Goal: Check status: Check status

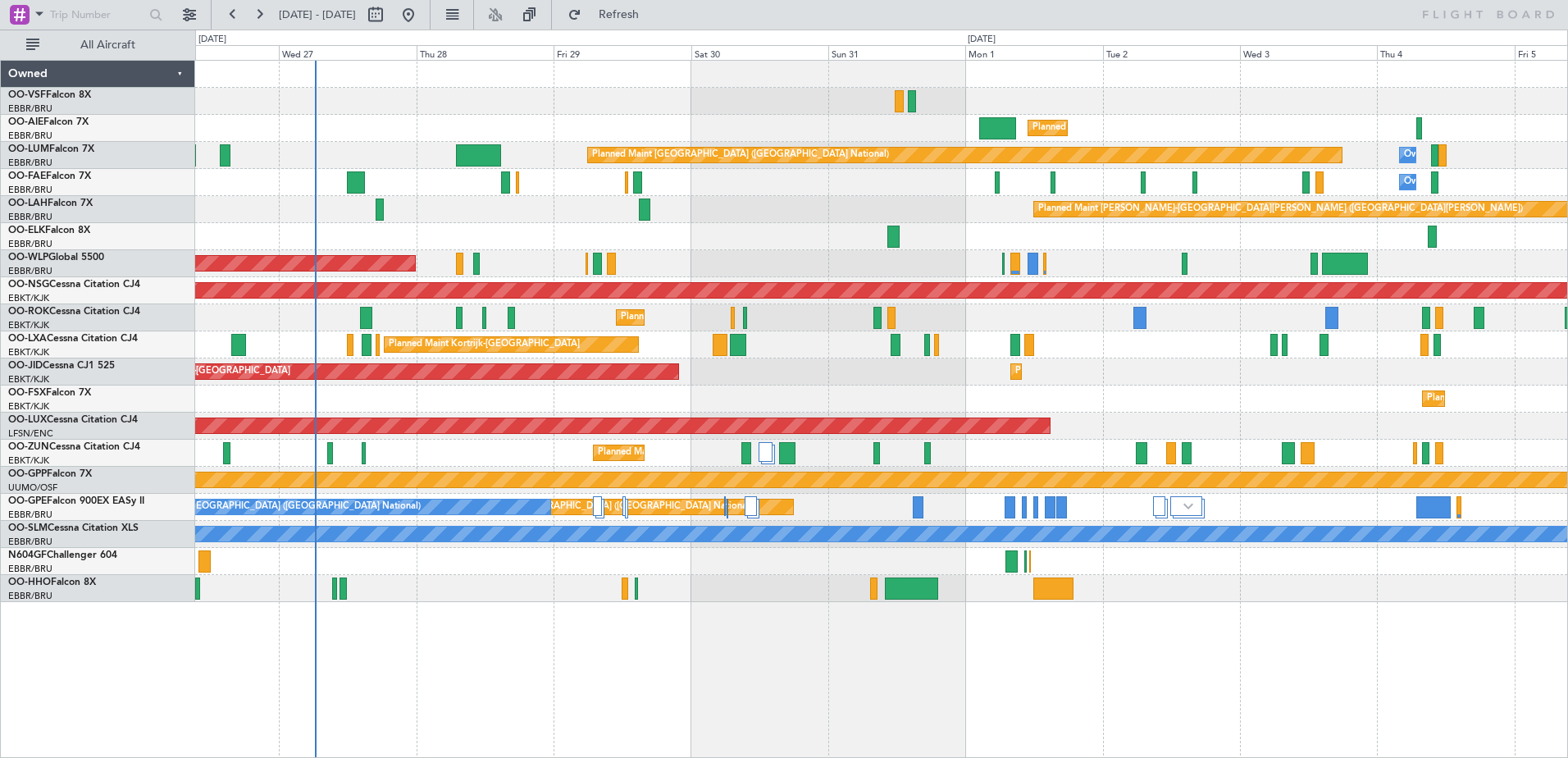
click at [631, 413] on div "Planned Maint [GEOGRAPHIC_DATA] ([GEOGRAPHIC_DATA]) Planned Maint [GEOGRAPHIC_D…" at bounding box center [881, 331] width 1372 height 541
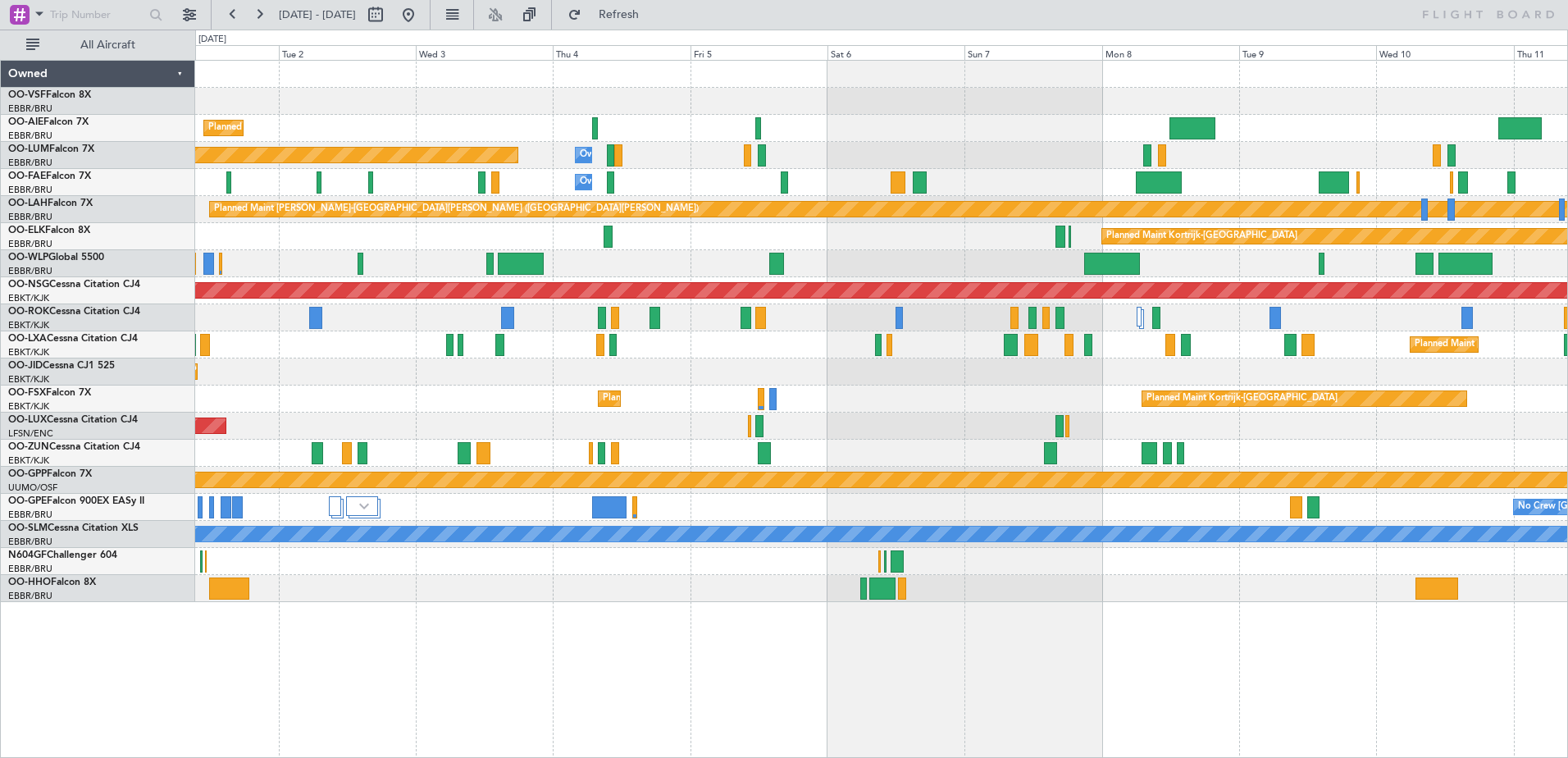
click at [477, 425] on div "Planned Maint [GEOGRAPHIC_DATA] ([GEOGRAPHIC_DATA]) Planned Maint [GEOGRAPHIC_D…" at bounding box center [881, 331] width 1372 height 541
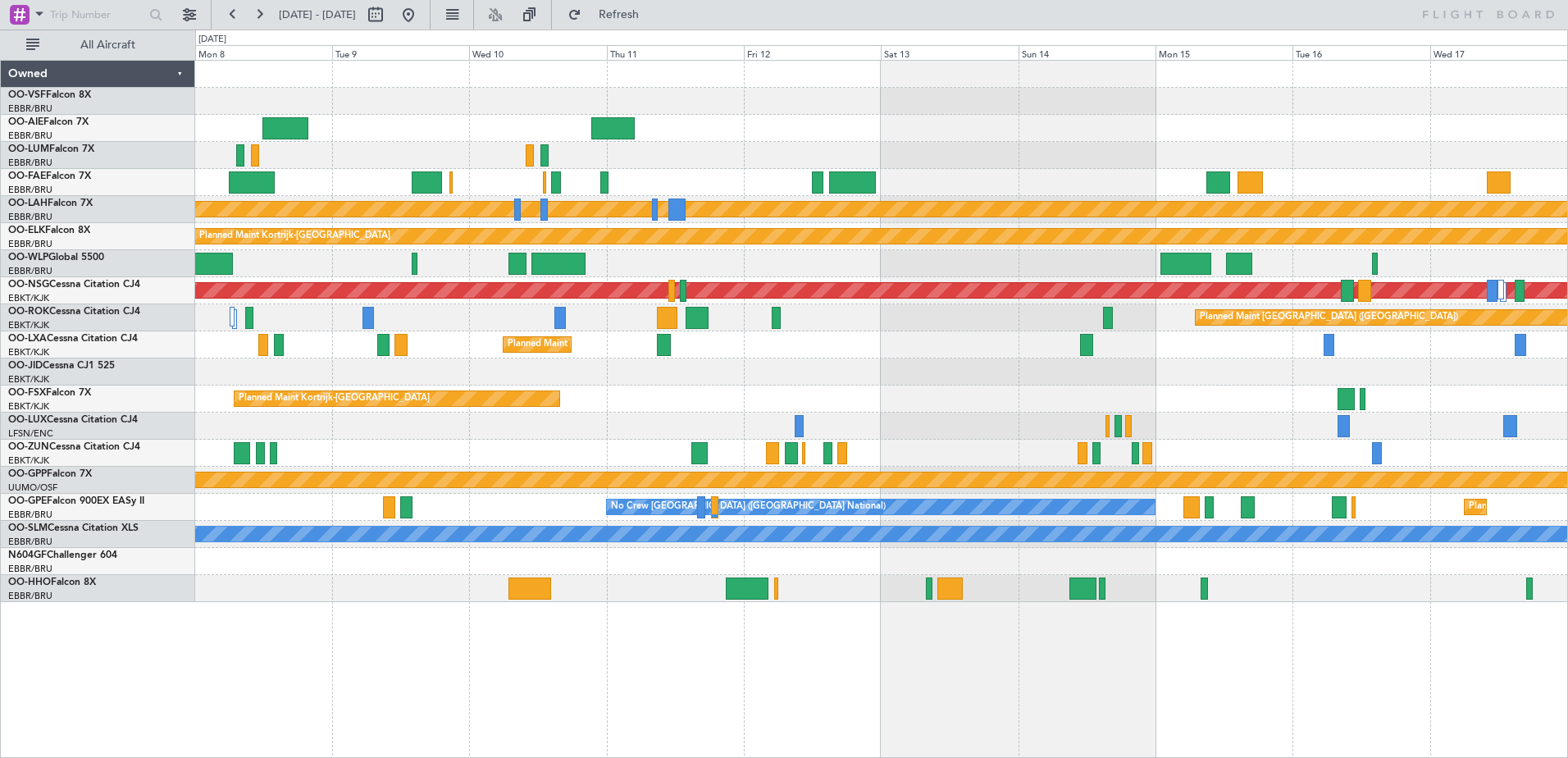
click at [475, 425] on div at bounding box center [881, 426] width 1372 height 27
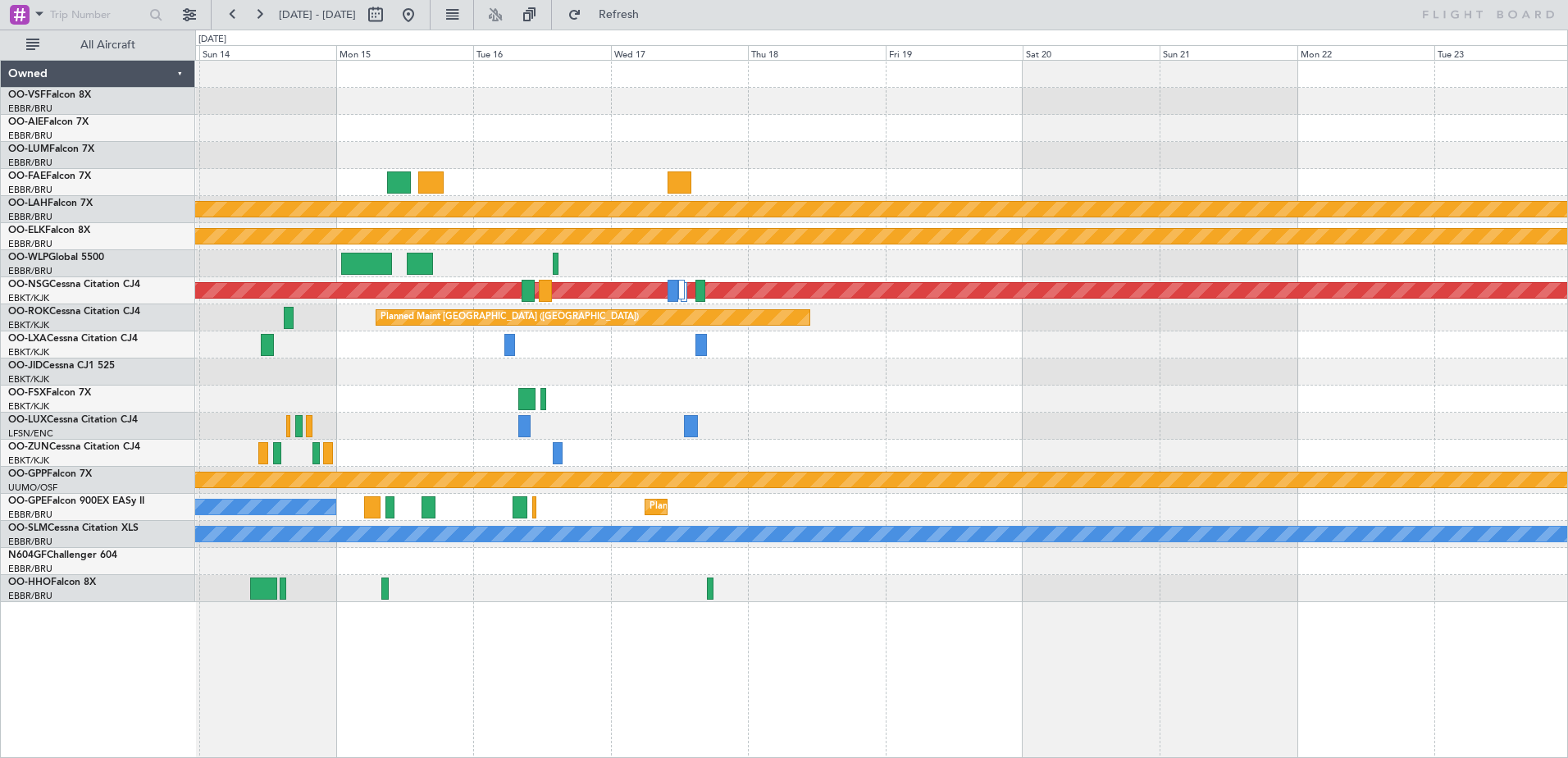
click at [617, 392] on div "Planned Maint [PERSON_NAME]-[GEOGRAPHIC_DATA][PERSON_NAME] ([GEOGRAPHIC_DATA][P…" at bounding box center [881, 331] width 1372 height 541
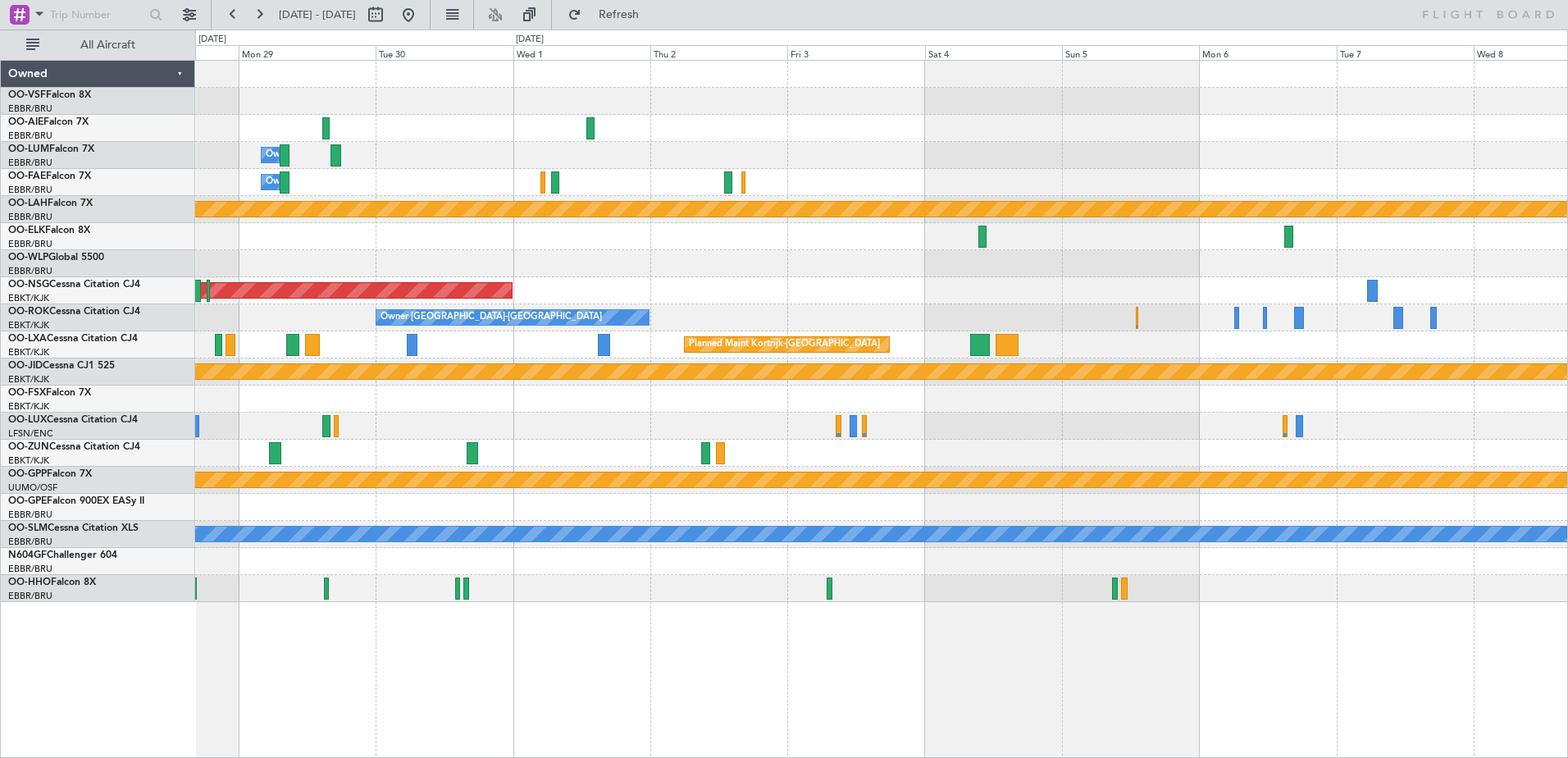
click at [704, 398] on div at bounding box center [881, 399] width 1372 height 27
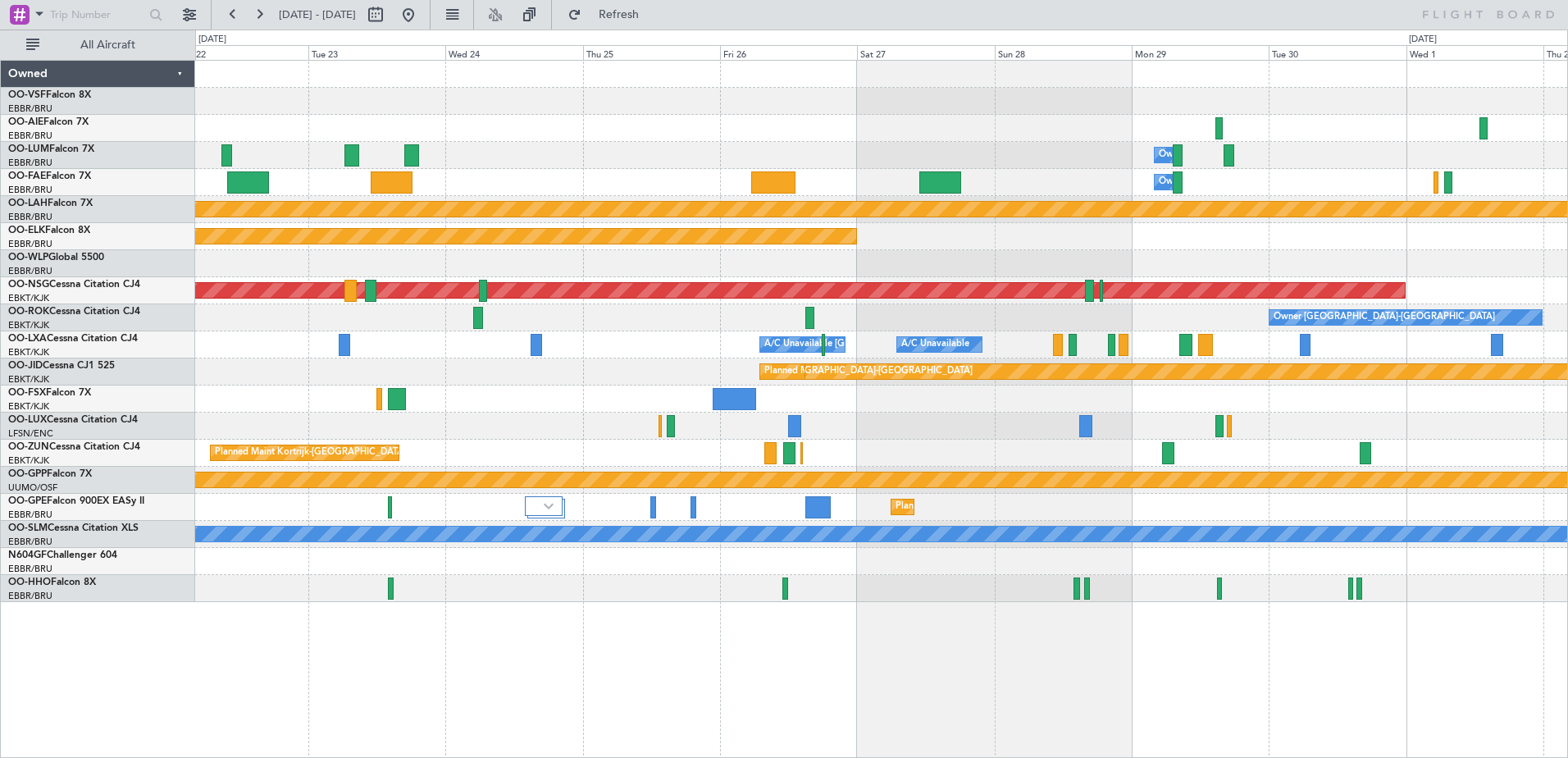
click at [1185, 226] on div "Planned Maint Kortrijk-[GEOGRAPHIC_DATA]" at bounding box center [881, 236] width 1372 height 27
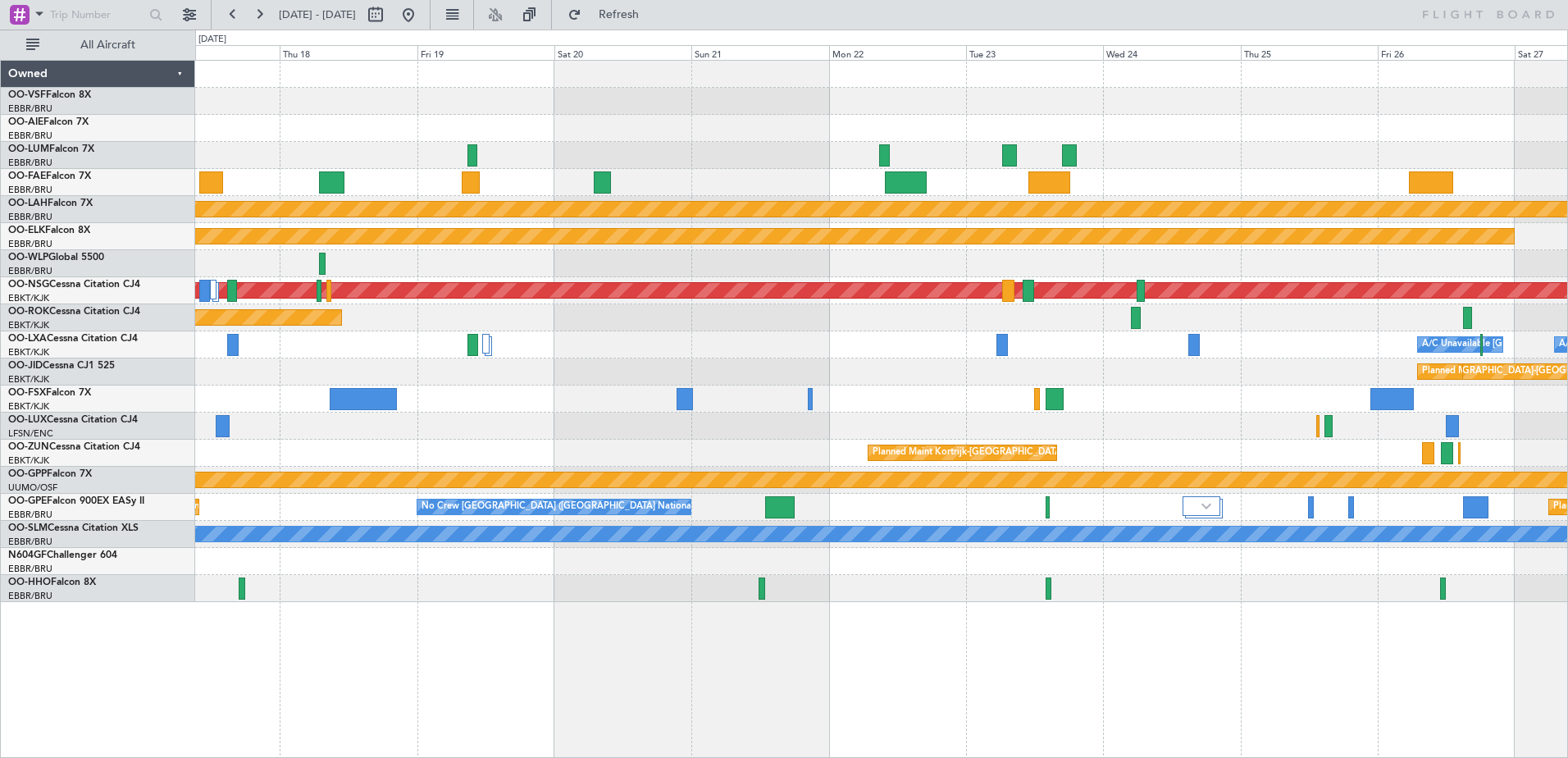
click at [902, 342] on div "Owner Melsbroek Air Base Owner [GEOGRAPHIC_DATA] Planned [GEOGRAPHIC_DATA][PERS…" at bounding box center [881, 331] width 1372 height 541
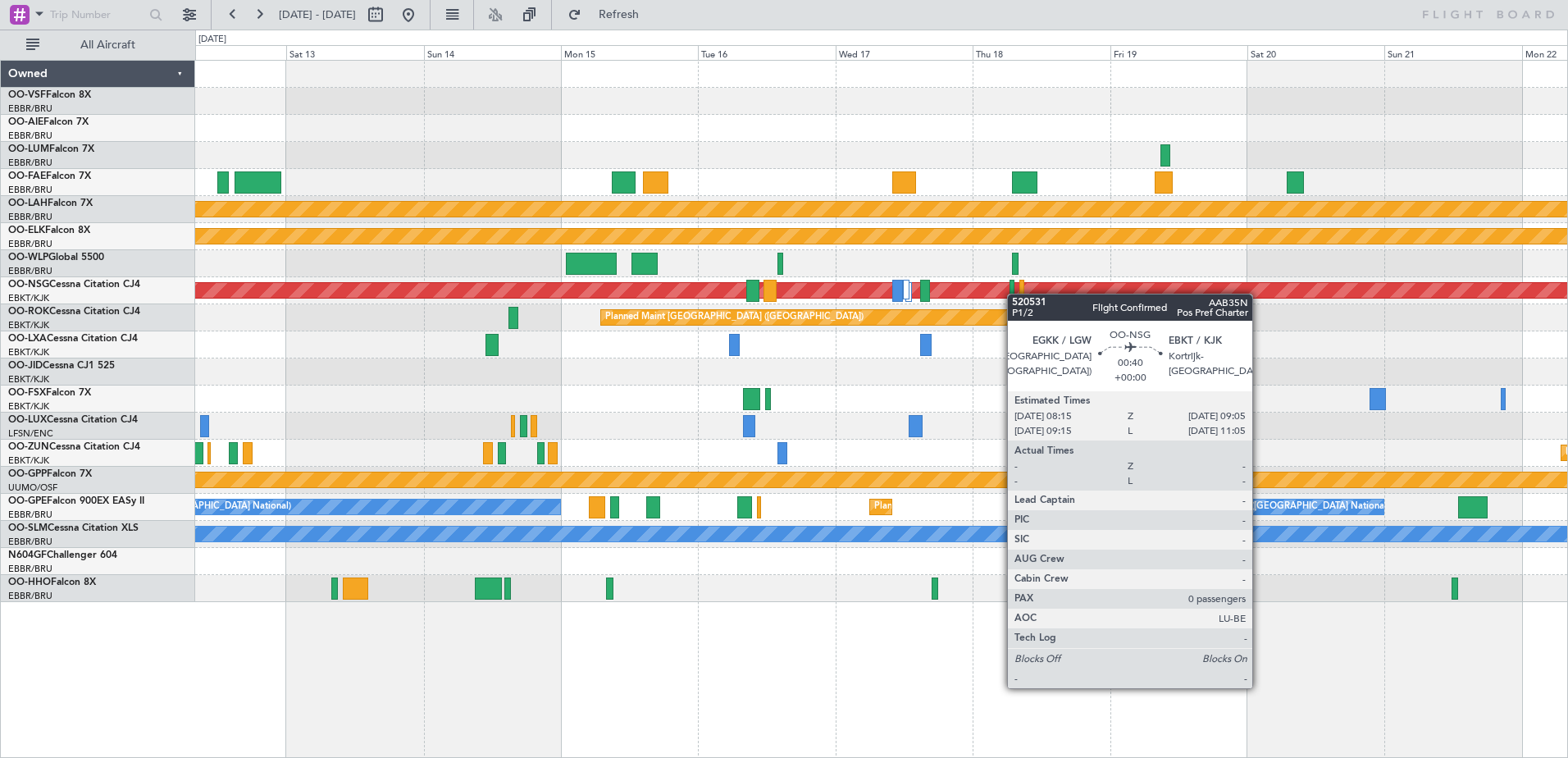
click at [1019, 293] on div "Planned Maint [PERSON_NAME]-[GEOGRAPHIC_DATA][PERSON_NAME] ([GEOGRAPHIC_DATA][P…" at bounding box center [881, 331] width 1372 height 541
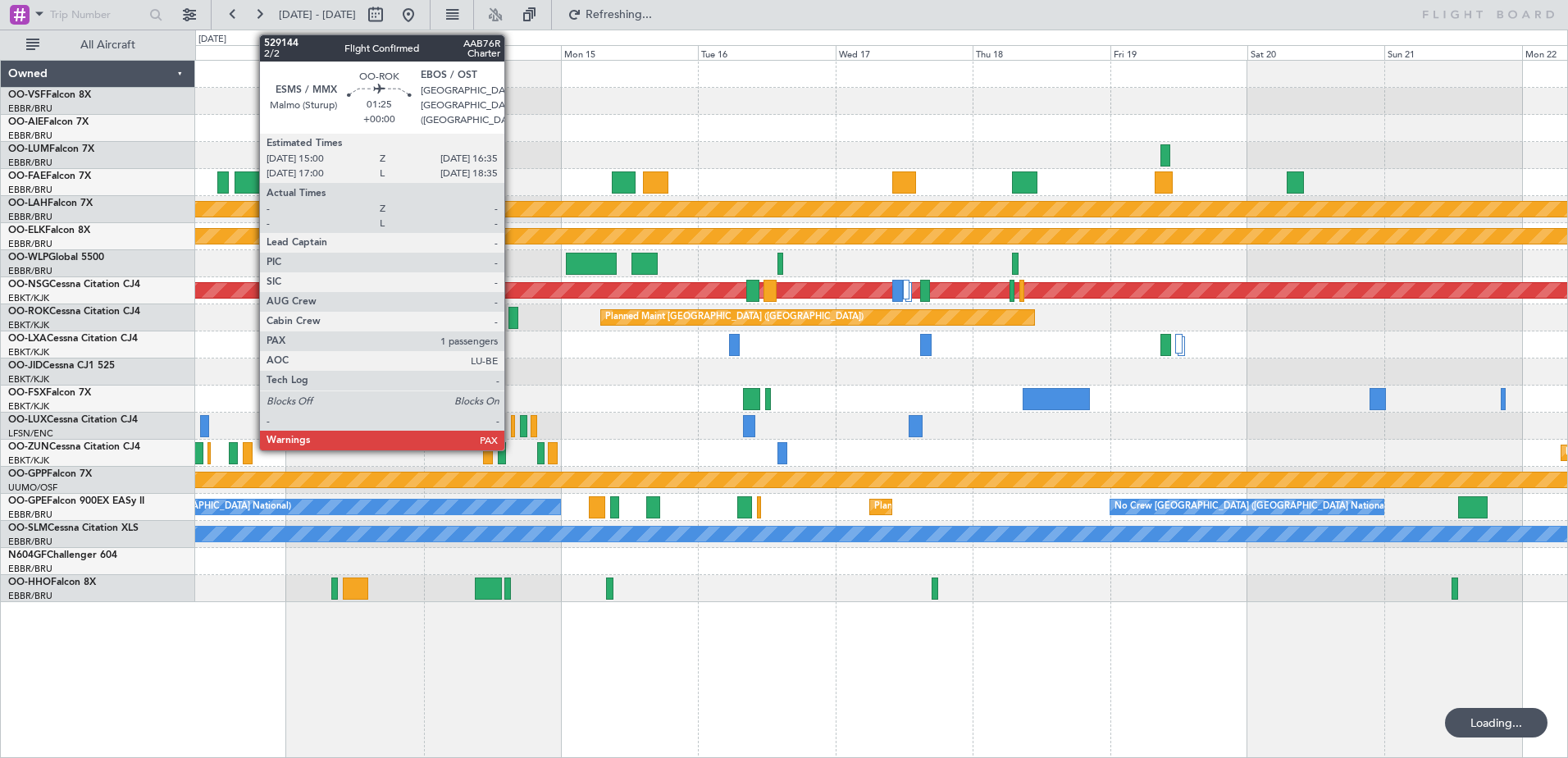
click at [291, 358] on div "Planned Maint [GEOGRAPHIC_DATA] ([GEOGRAPHIC_DATA] National)" at bounding box center [881, 345] width 1372 height 27
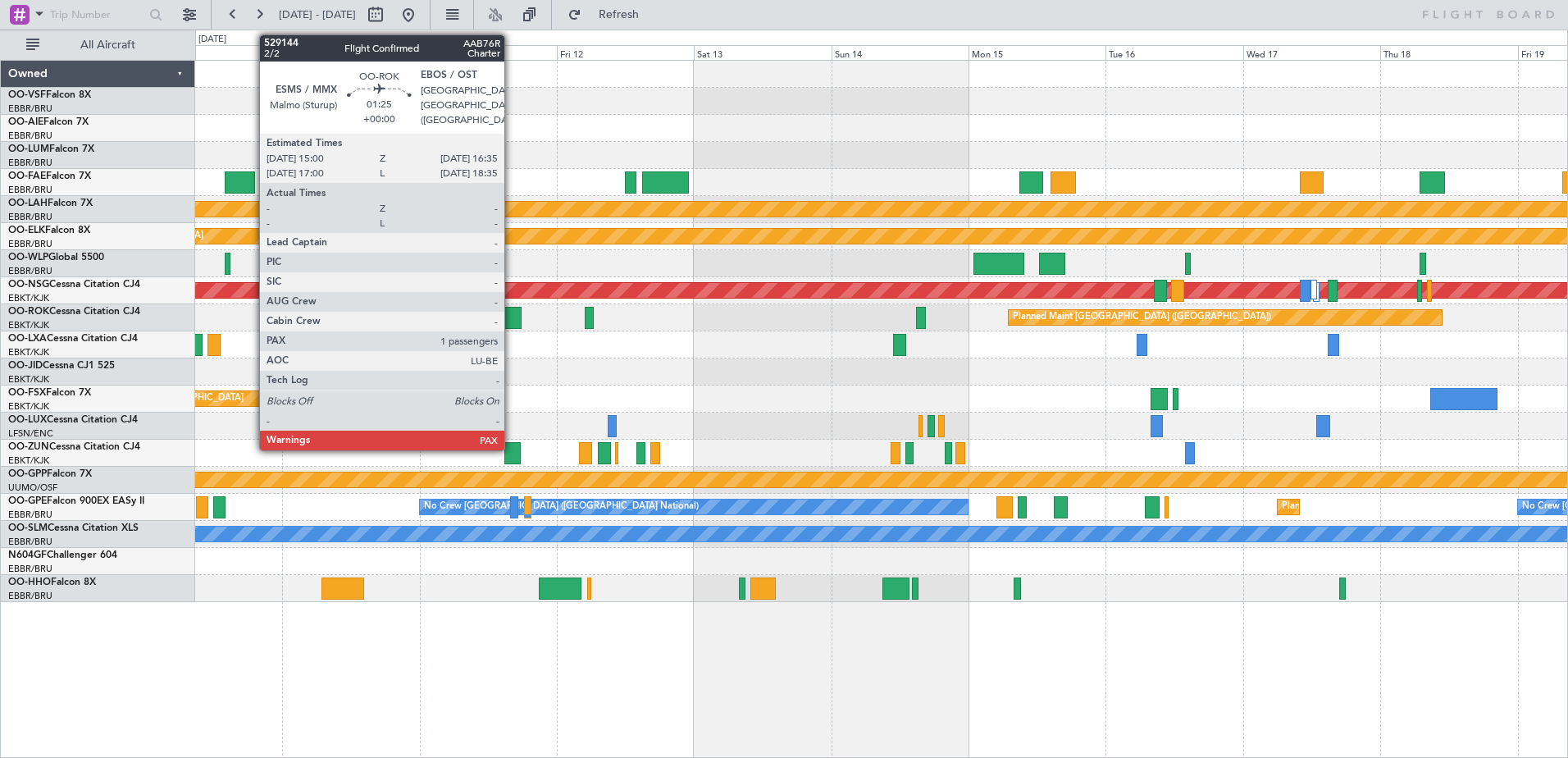
click at [660, 387] on div "Planned Maint [PERSON_NAME]-[GEOGRAPHIC_DATA][PERSON_NAME] ([GEOGRAPHIC_DATA][P…" at bounding box center [881, 331] width 1372 height 541
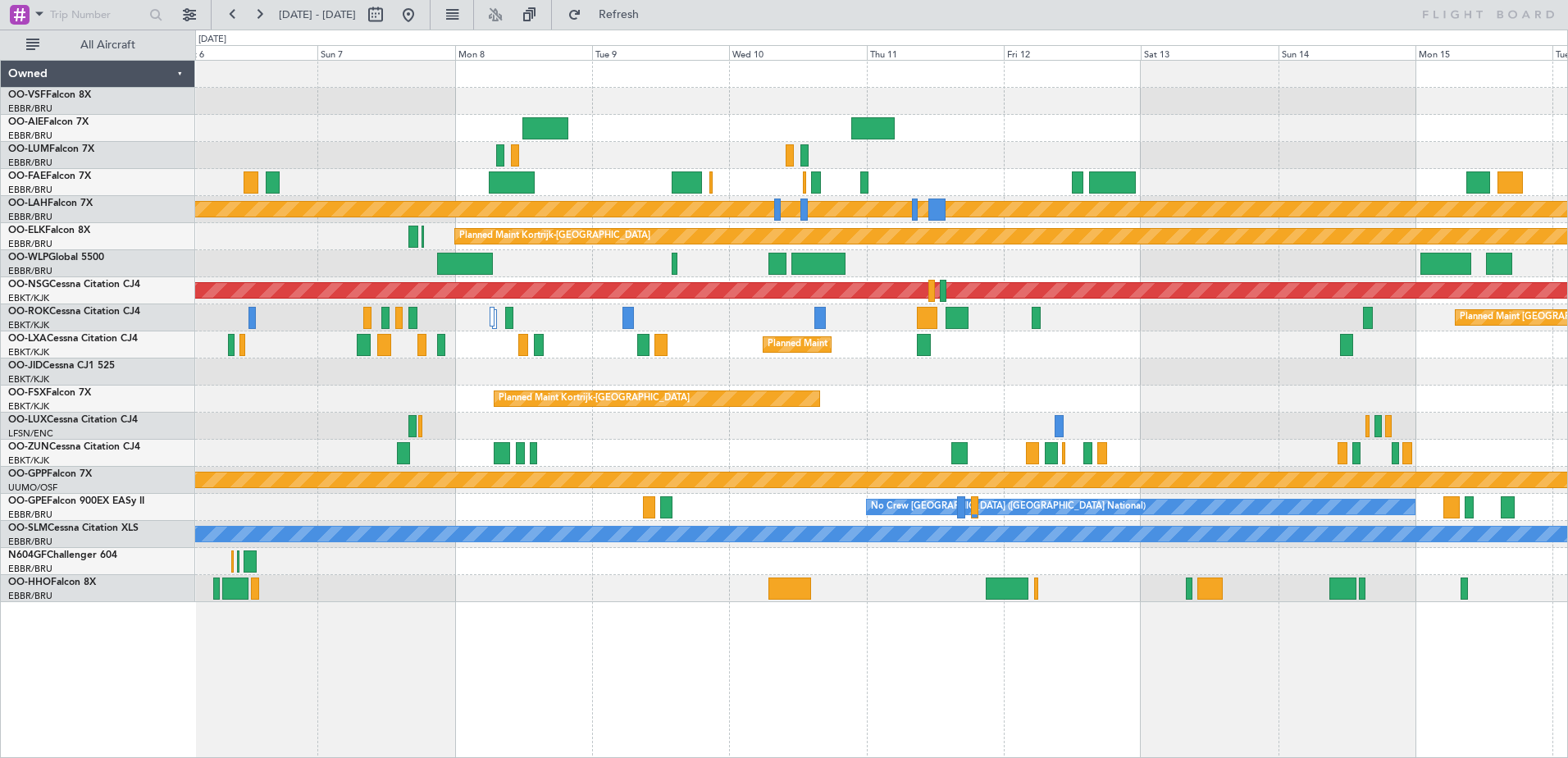
click at [830, 380] on div at bounding box center [881, 372] width 1372 height 27
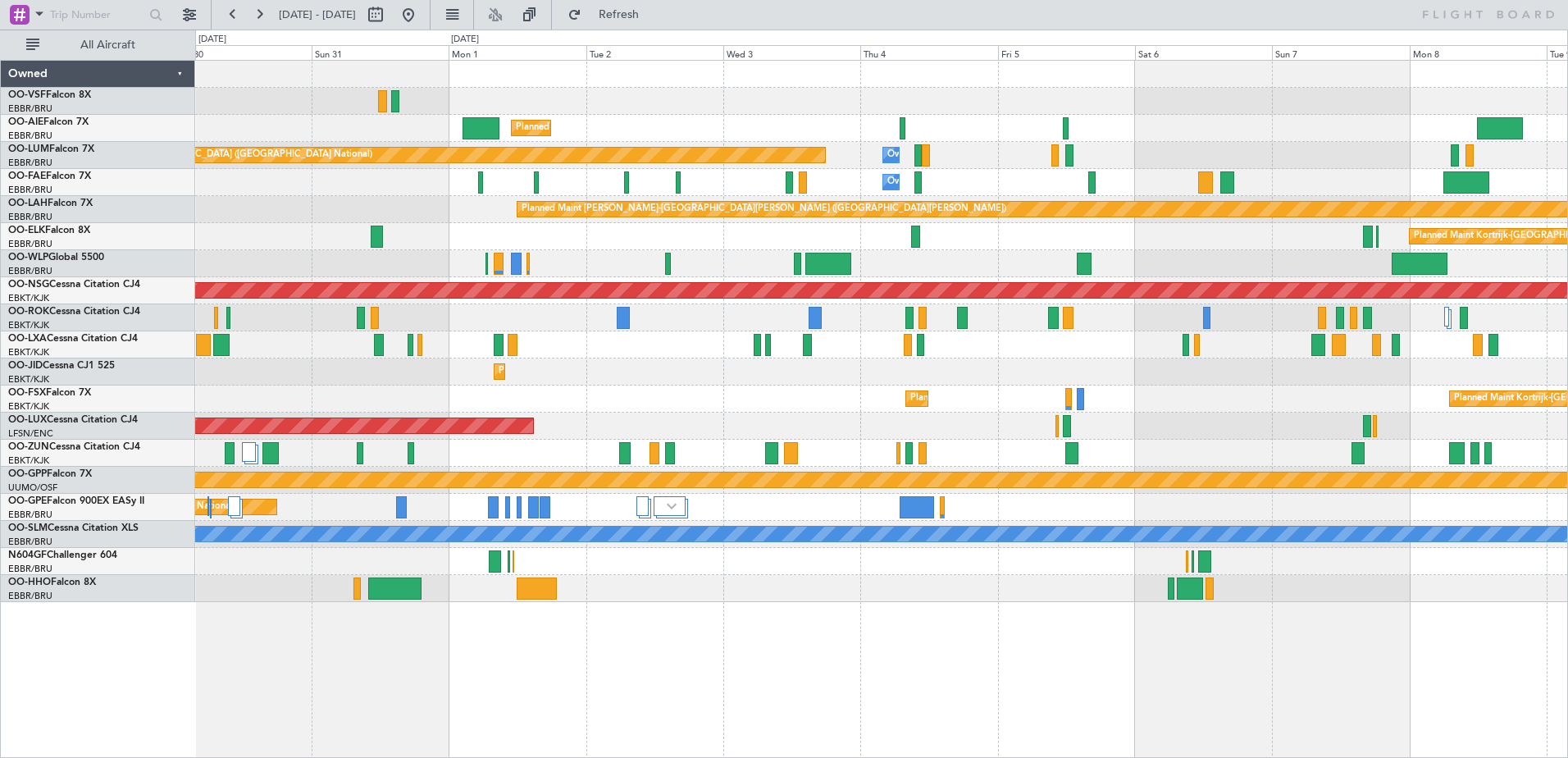
click at [1284, 391] on div "Planned Maint Kortrijk-[GEOGRAPHIC_DATA] Planned Maint [GEOGRAPHIC_DATA]-[GEOGR…" at bounding box center [881, 399] width 1372 height 27
